Goal: Task Accomplishment & Management: Complete application form

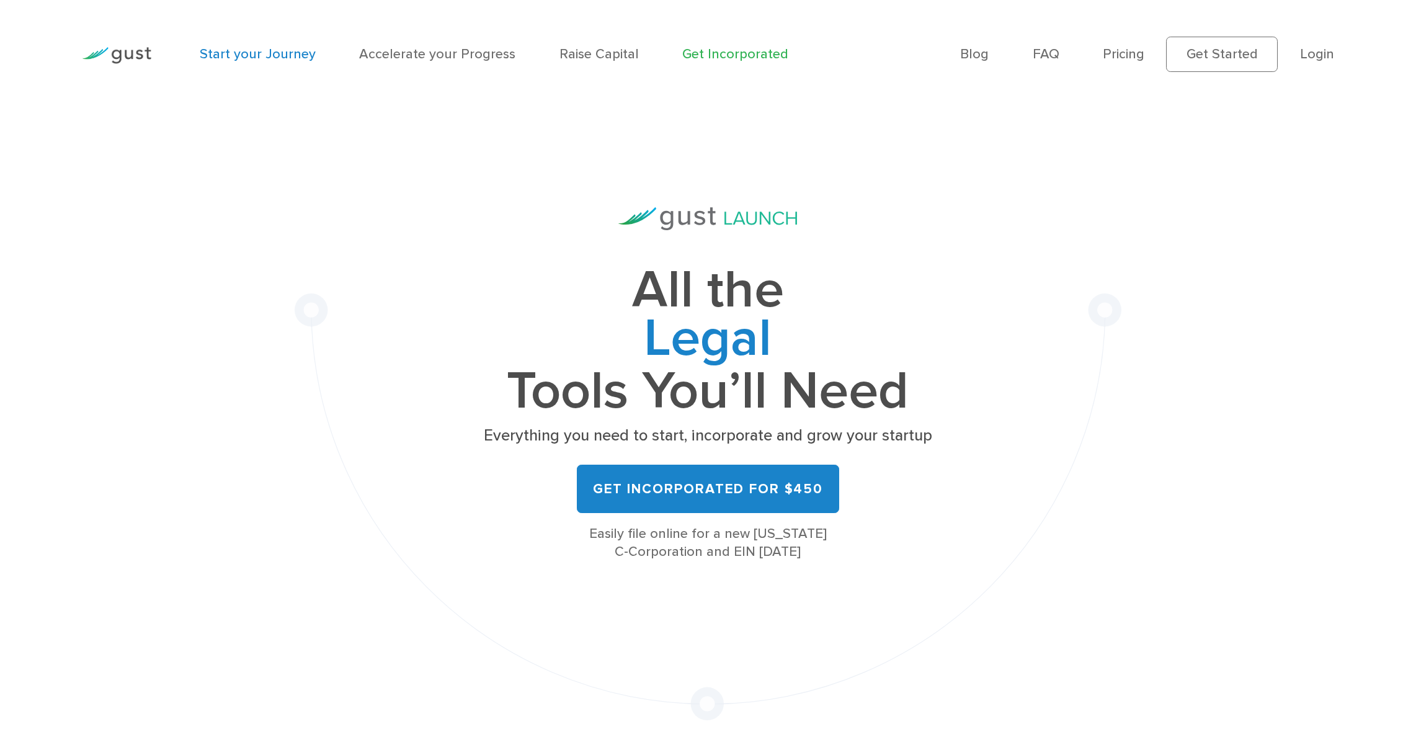
click at [260, 58] on link "Start your Journey" at bounding box center [258, 54] width 116 height 16
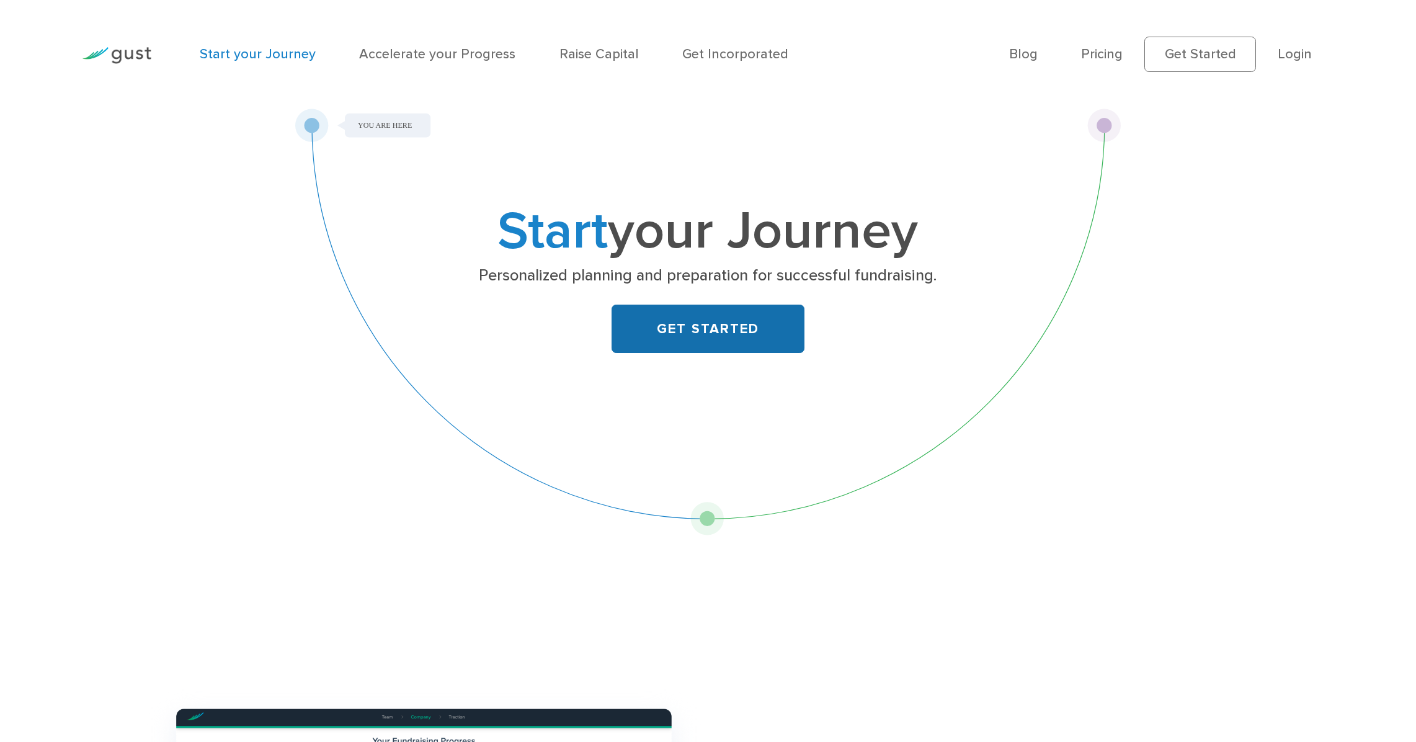
click at [665, 333] on link "GET STARTED" at bounding box center [707, 328] width 193 height 48
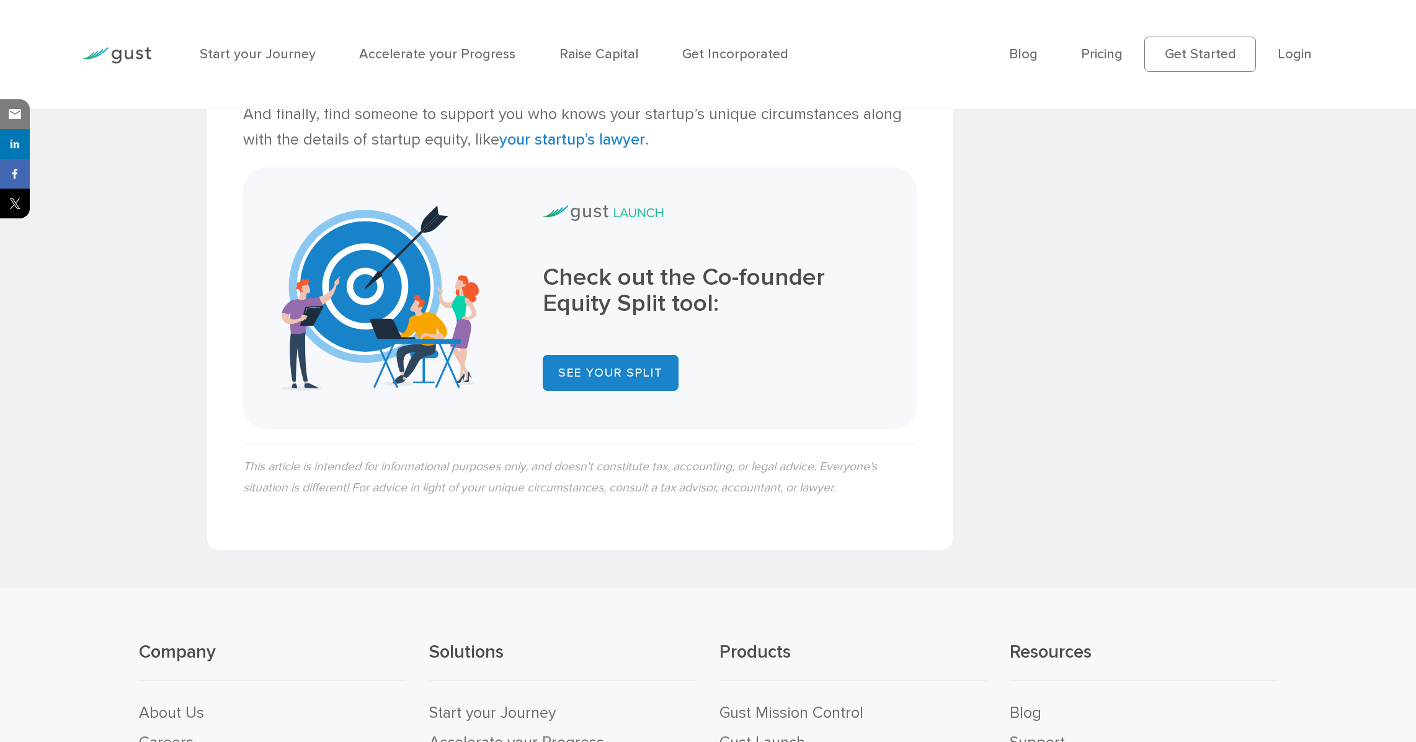
scroll to position [4689, 0]
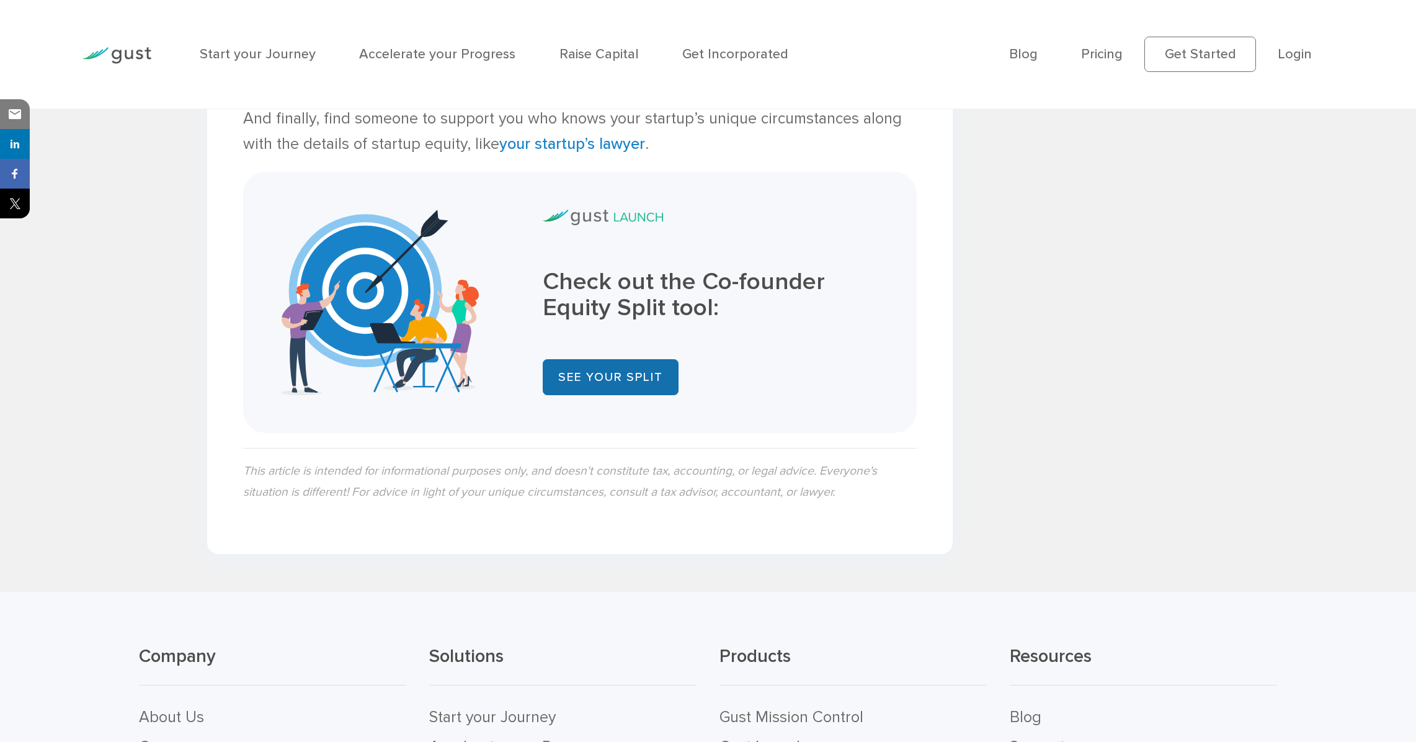
click at [595, 373] on link "SEE YOUR SPLIT" at bounding box center [611, 377] width 136 height 36
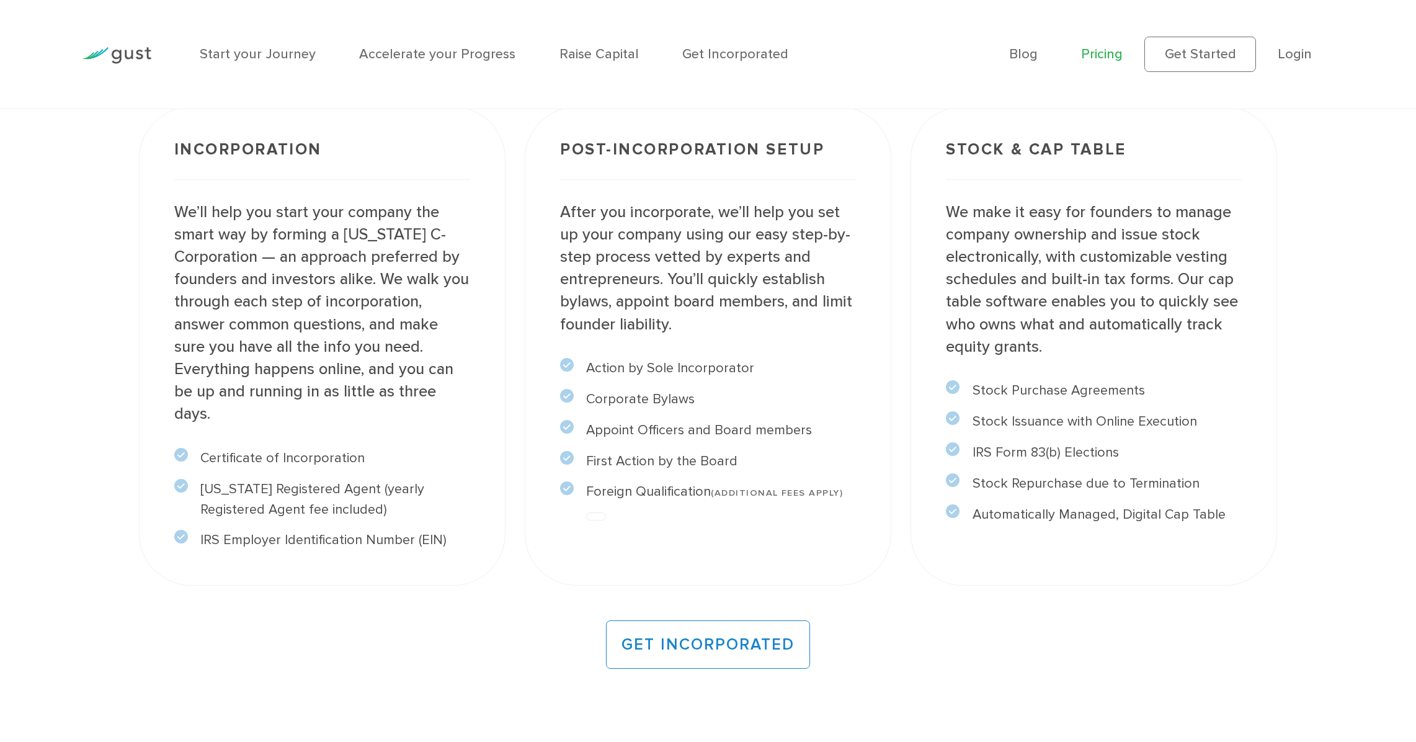
scroll to position [1204, 0]
drag, startPoint x: 389, startPoint y: 391, endPoint x: 421, endPoint y: 407, distance: 35.8
click at [421, 407] on p "We’ll help you start your company the smart way by forming a [US_STATE] C-Corpo…" at bounding box center [322, 312] width 296 height 224
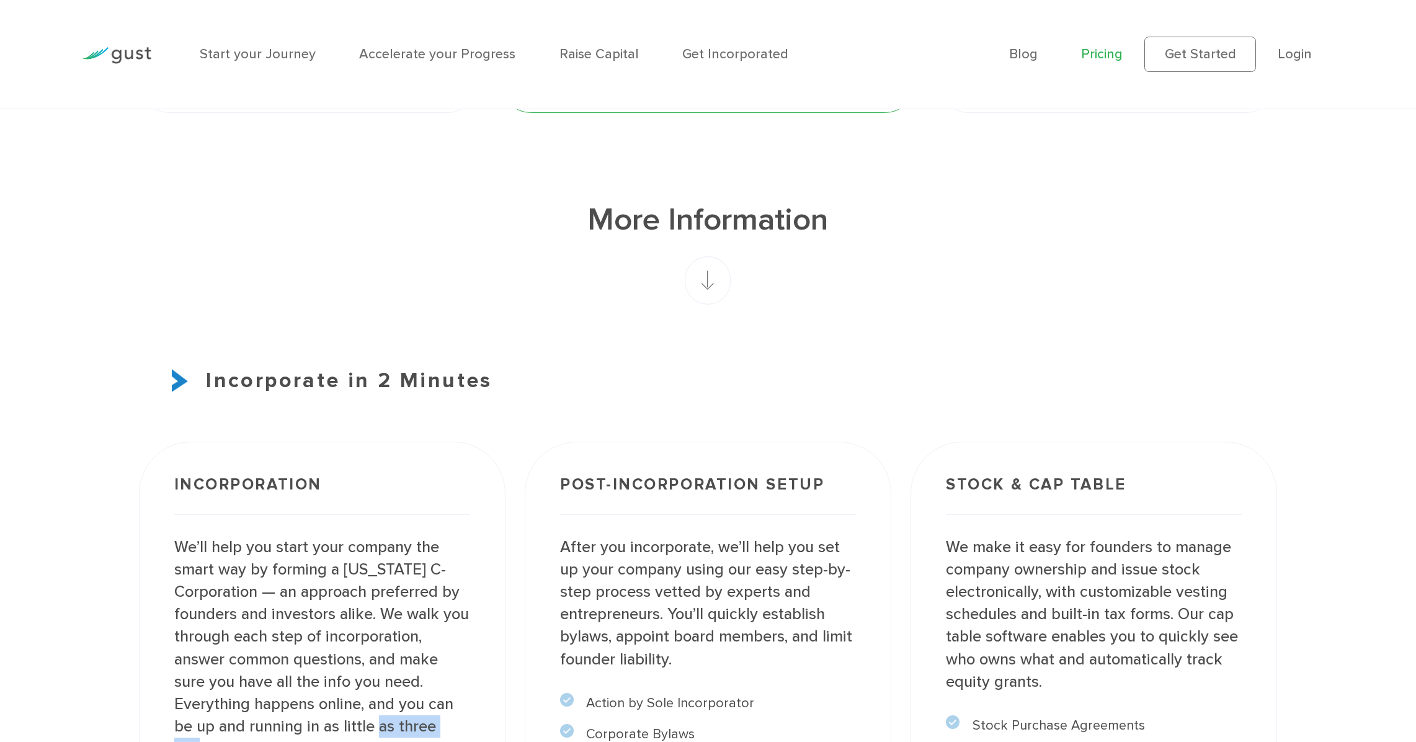
scroll to position [866, 0]
